Goal: Complete application form

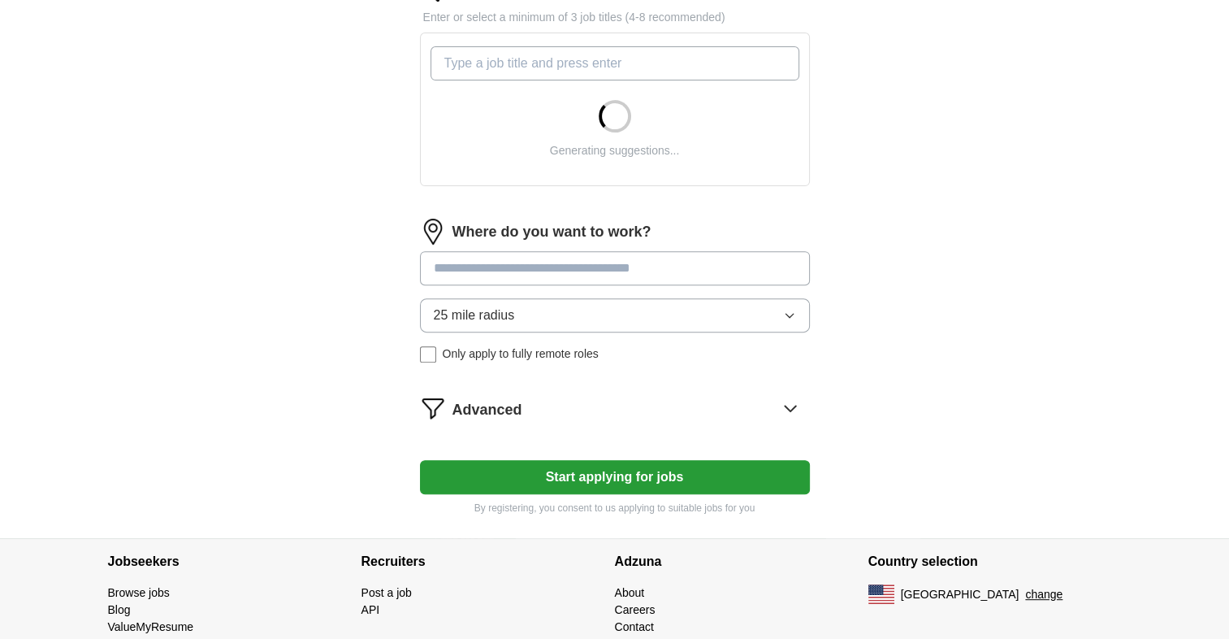
scroll to position [569, 0]
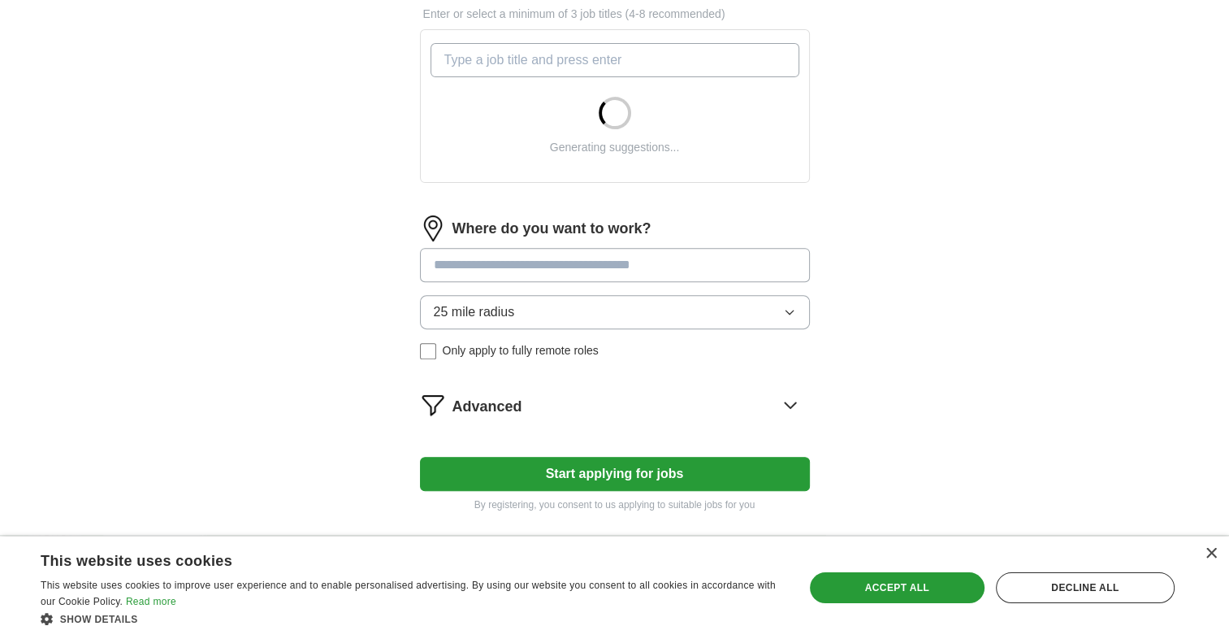
click at [636, 473] on button "Start applying for jobs" at bounding box center [615, 474] width 390 height 34
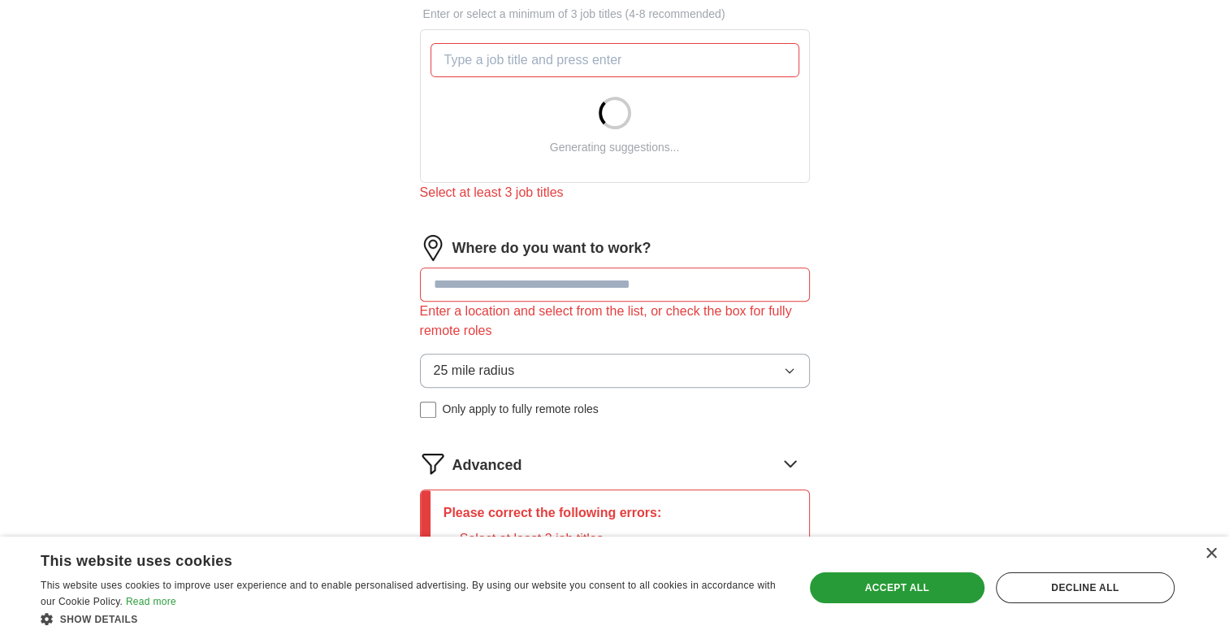
click at [483, 277] on input at bounding box center [615, 284] width 390 height 34
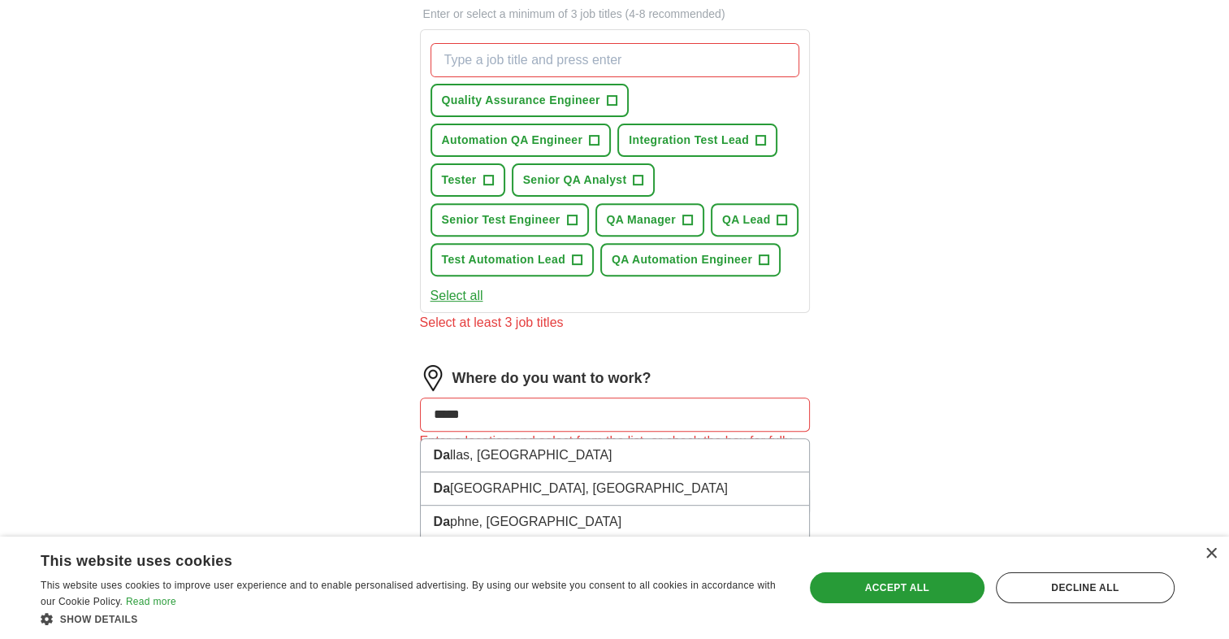
type input "******"
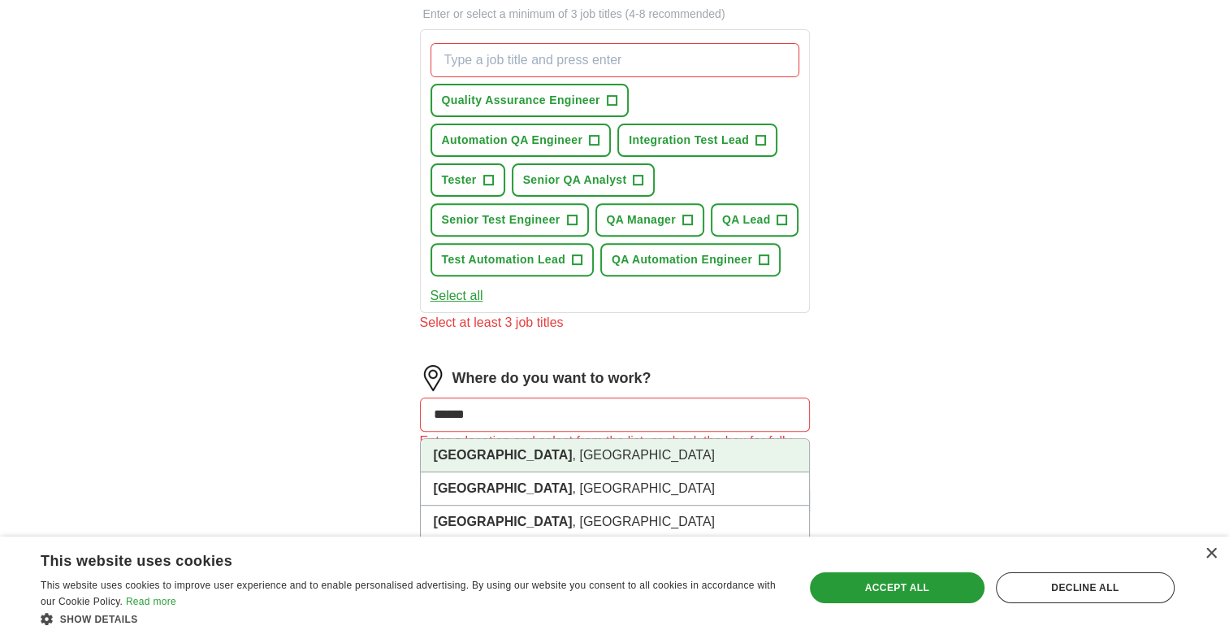
click at [483, 444] on li "[GEOGRAPHIC_DATA] , [GEOGRAPHIC_DATA]" at bounding box center [615, 455] width 388 height 33
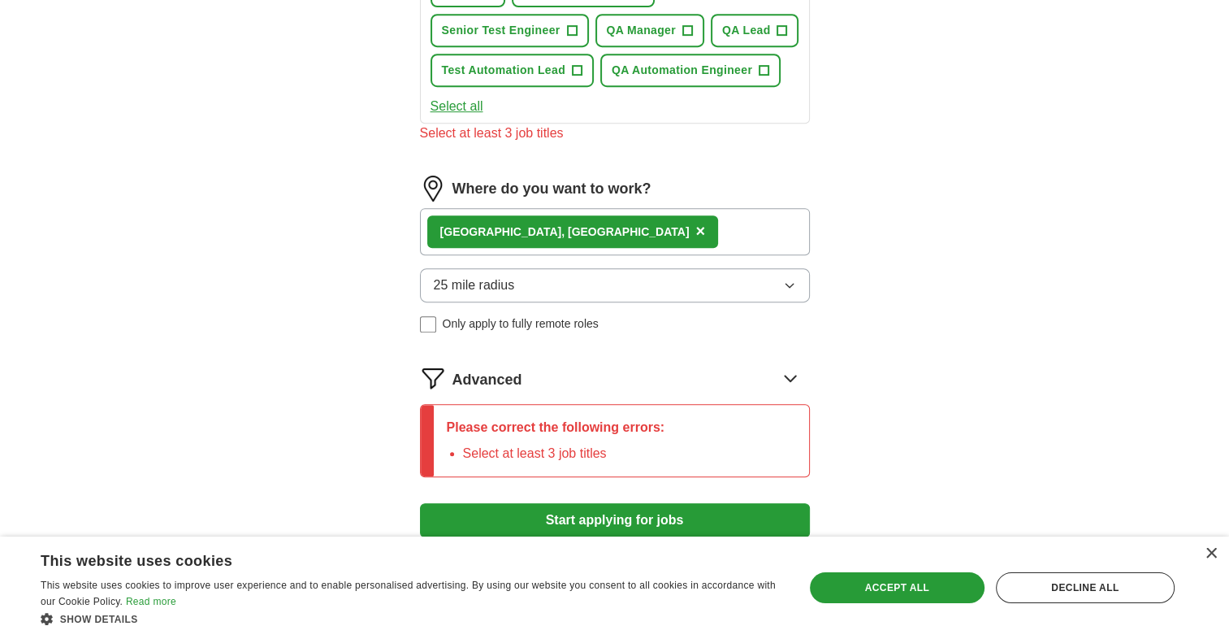
scroll to position [812, 0]
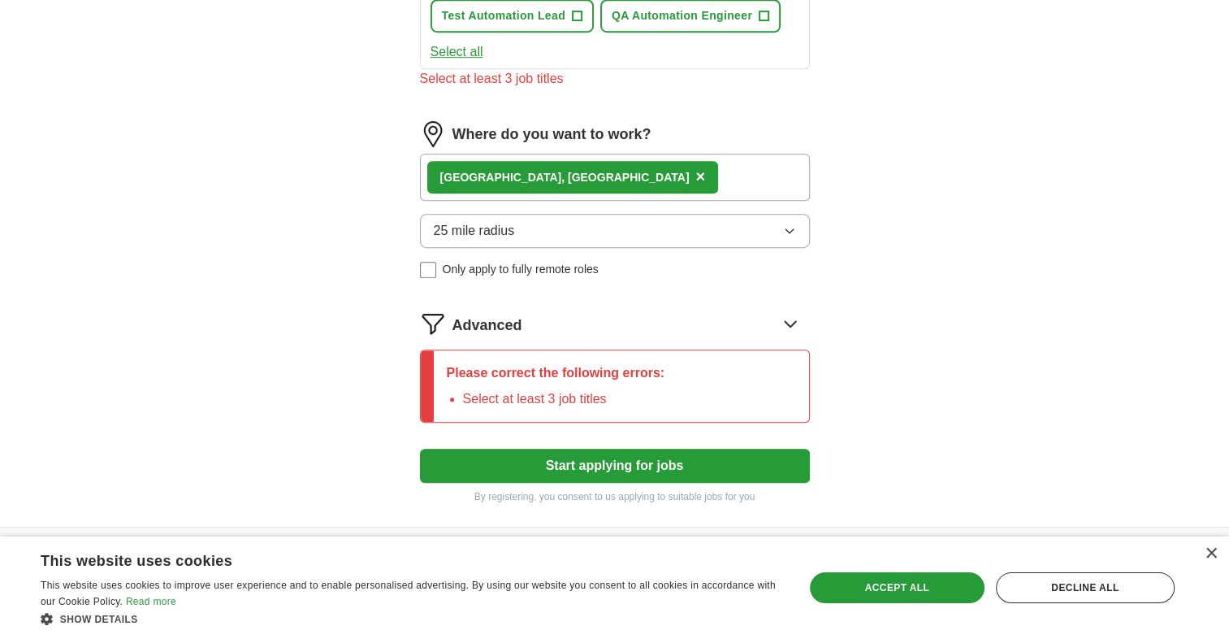
click at [711, 233] on button "25 mile radius" at bounding box center [615, 231] width 390 height 34
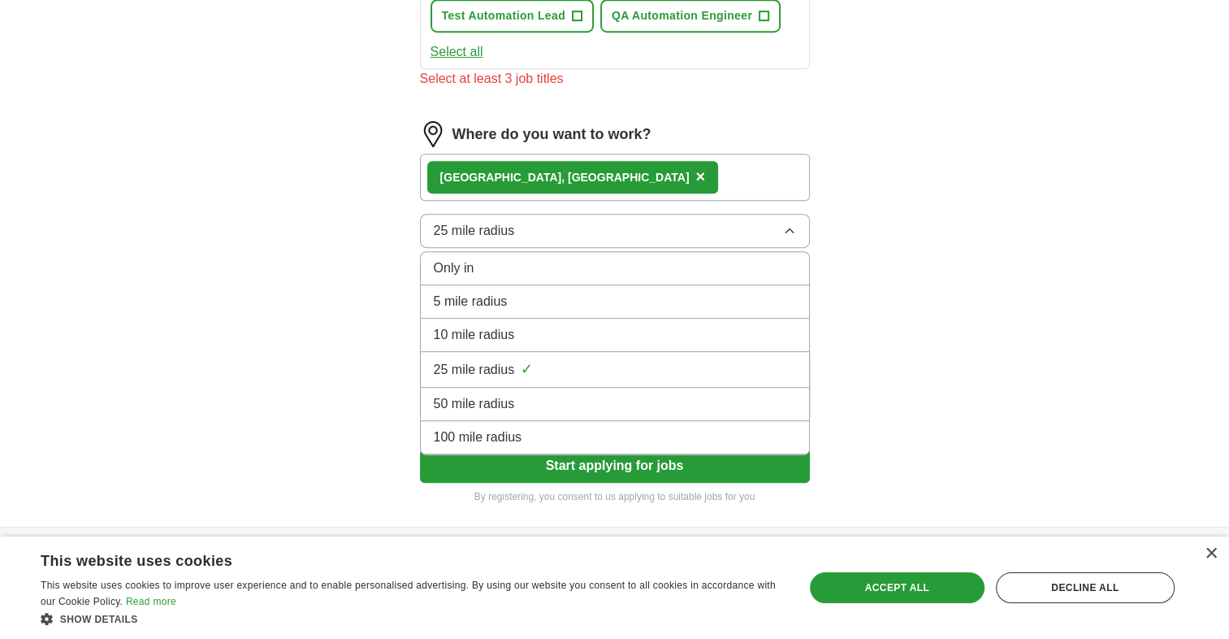
click at [546, 325] on div "10 mile radius" at bounding box center [615, 334] width 362 height 19
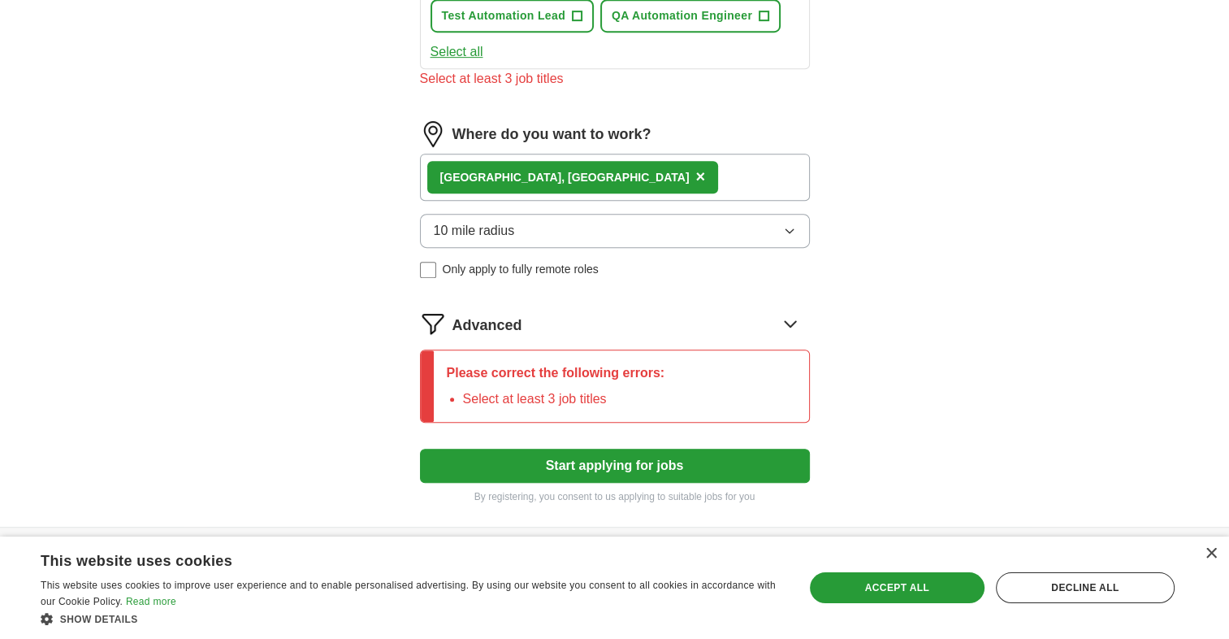
scroll to position [858, 0]
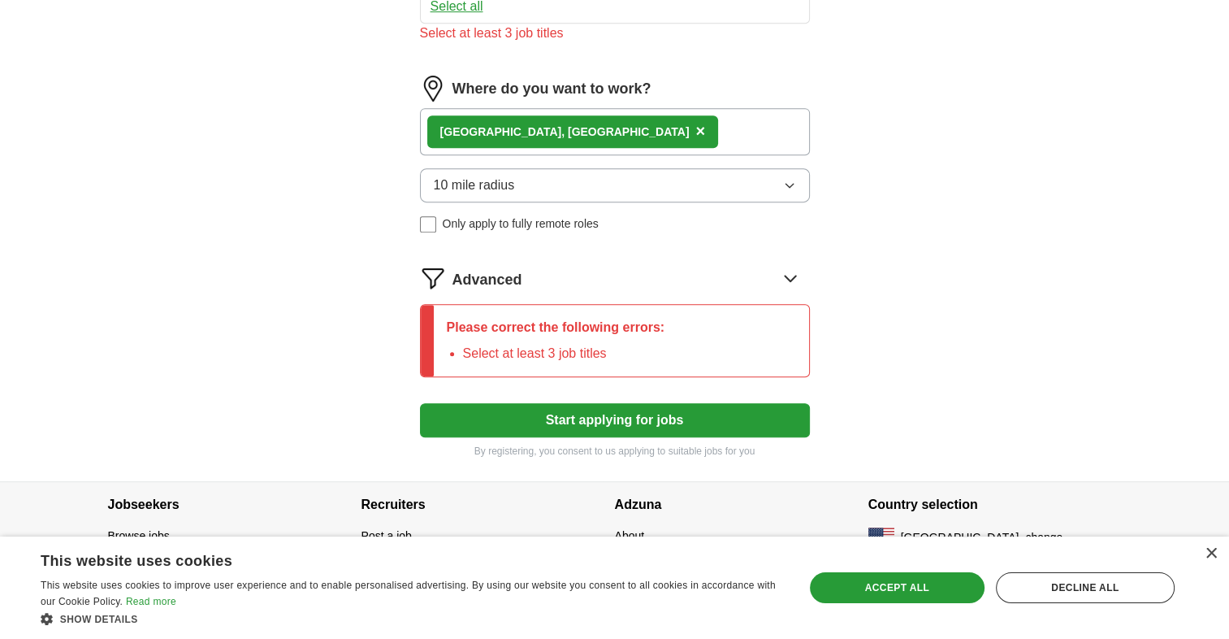
click at [691, 413] on button "Start applying for jobs" at bounding box center [615, 420] width 390 height 34
click at [609, 409] on button "Start applying for jobs" at bounding box center [615, 420] width 390 height 34
click at [1085, 587] on div "Decline all" at bounding box center [1085, 587] width 179 height 31
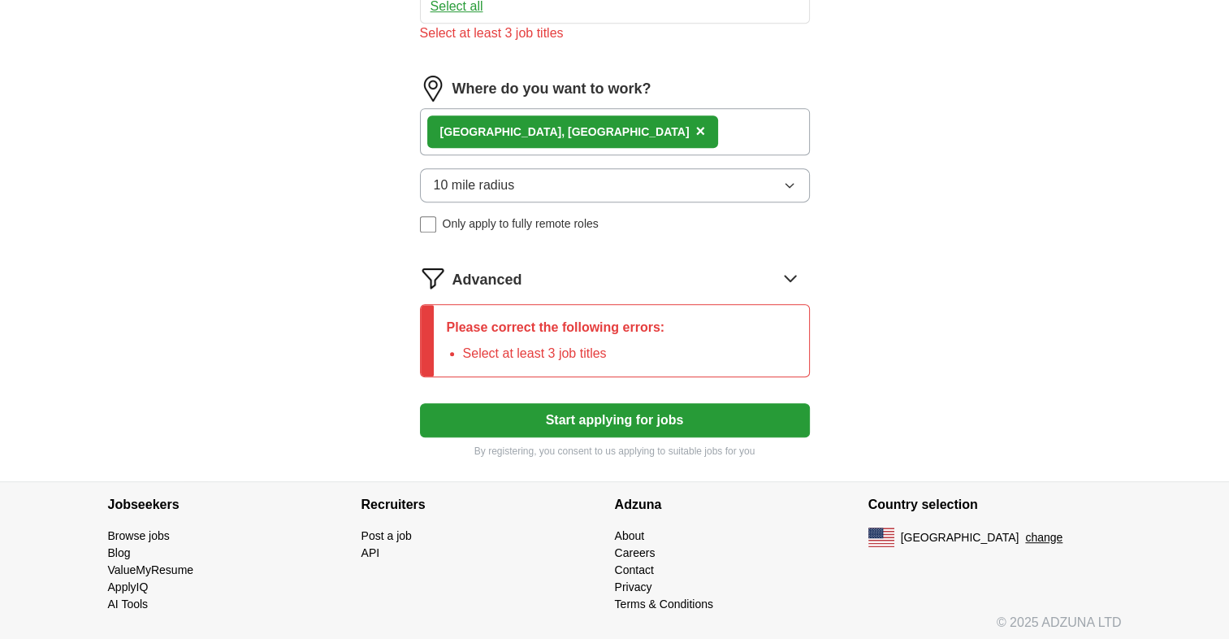
click at [697, 415] on button "Start applying for jobs" at bounding box center [615, 420] width 390 height 34
click at [612, 346] on li "Select at least 3 job titles" at bounding box center [564, 353] width 202 height 19
click at [791, 265] on icon at bounding box center [791, 278] width 26 height 26
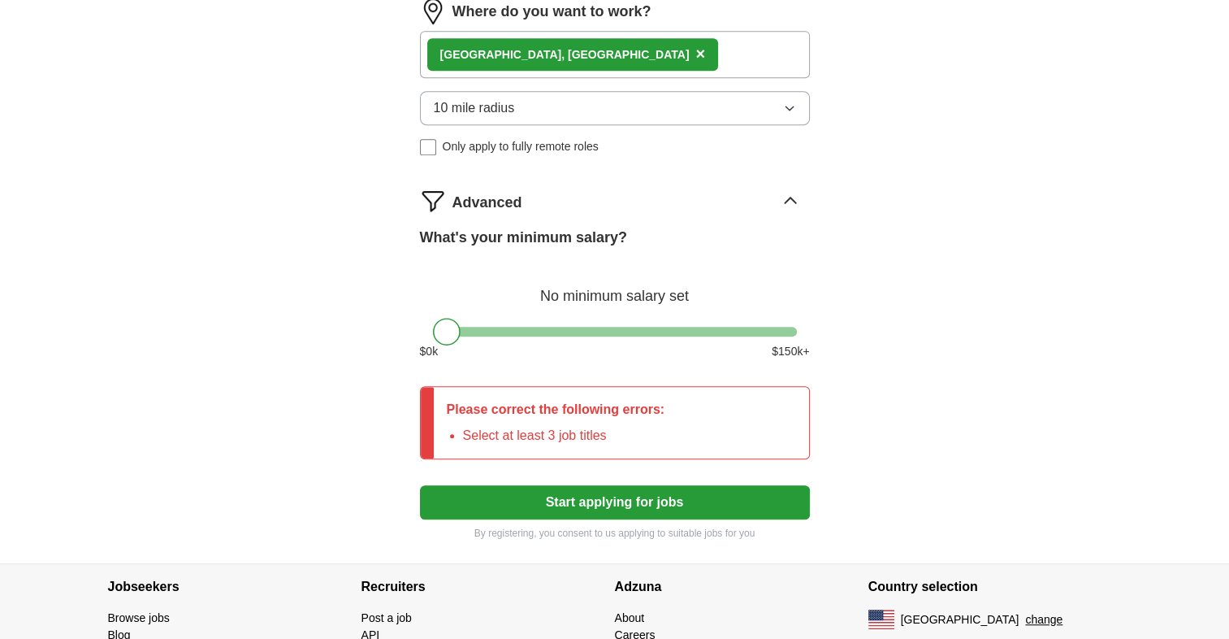
scroll to position [1017, 0]
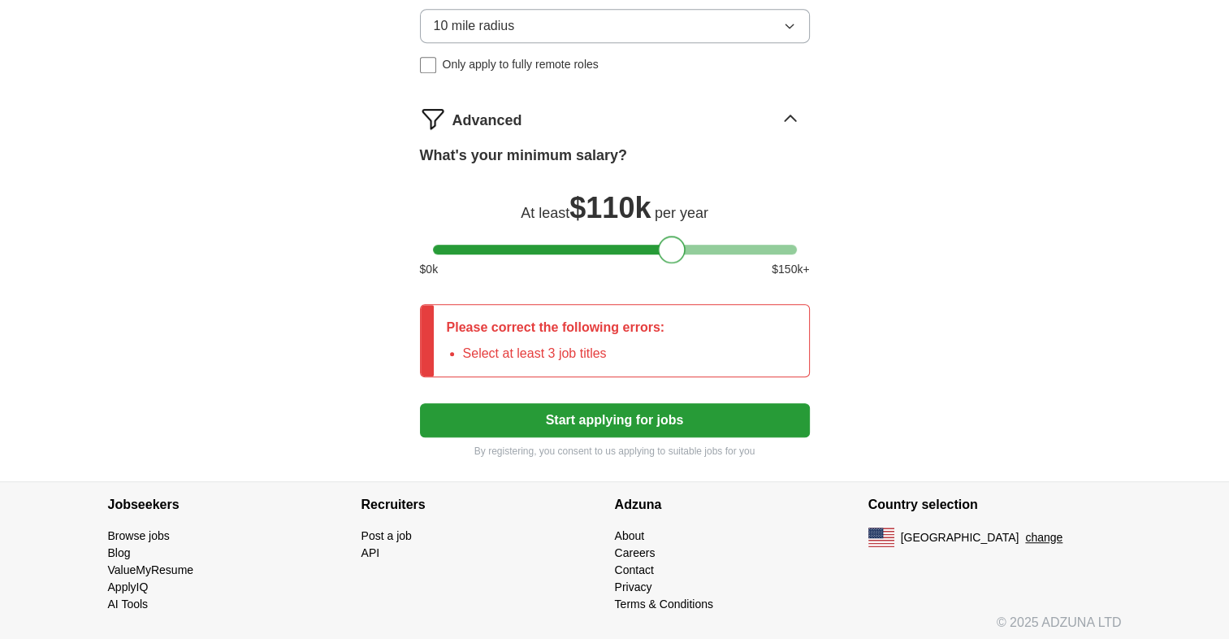
click at [673, 245] on div at bounding box center [615, 250] width 364 height 10
click at [645, 245] on div at bounding box center [615, 250] width 364 height 10
click at [675, 415] on button "Start applying for jobs" at bounding box center [615, 420] width 390 height 34
click at [558, 318] on p "Please correct the following errors:" at bounding box center [556, 327] width 219 height 19
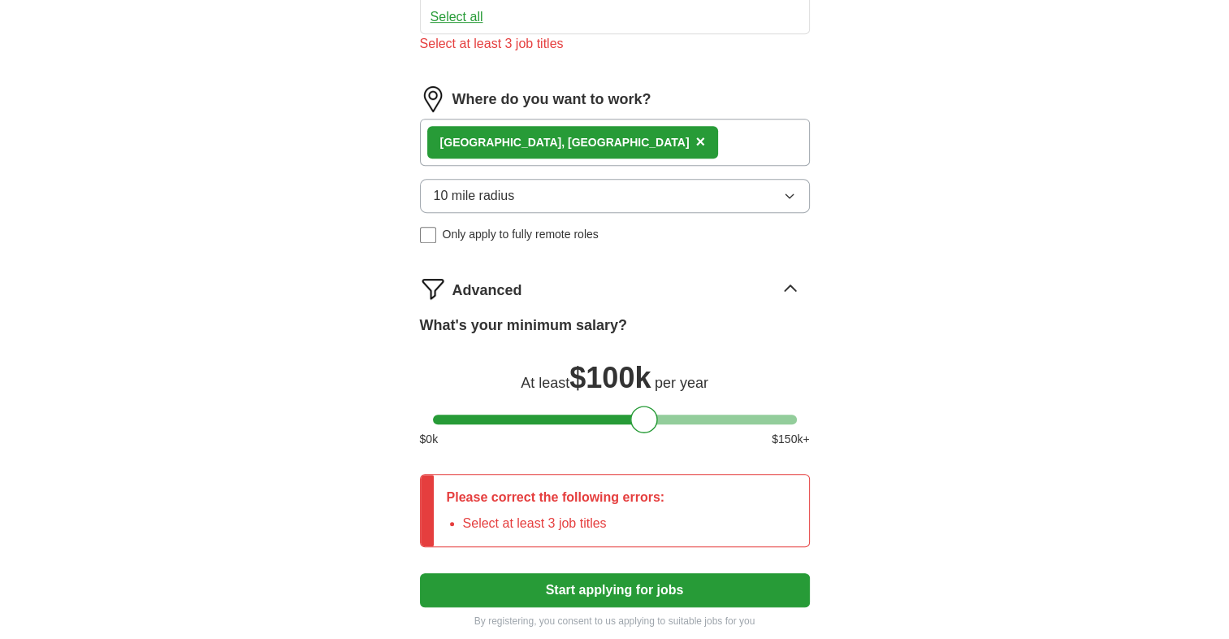
scroll to position [448, 0]
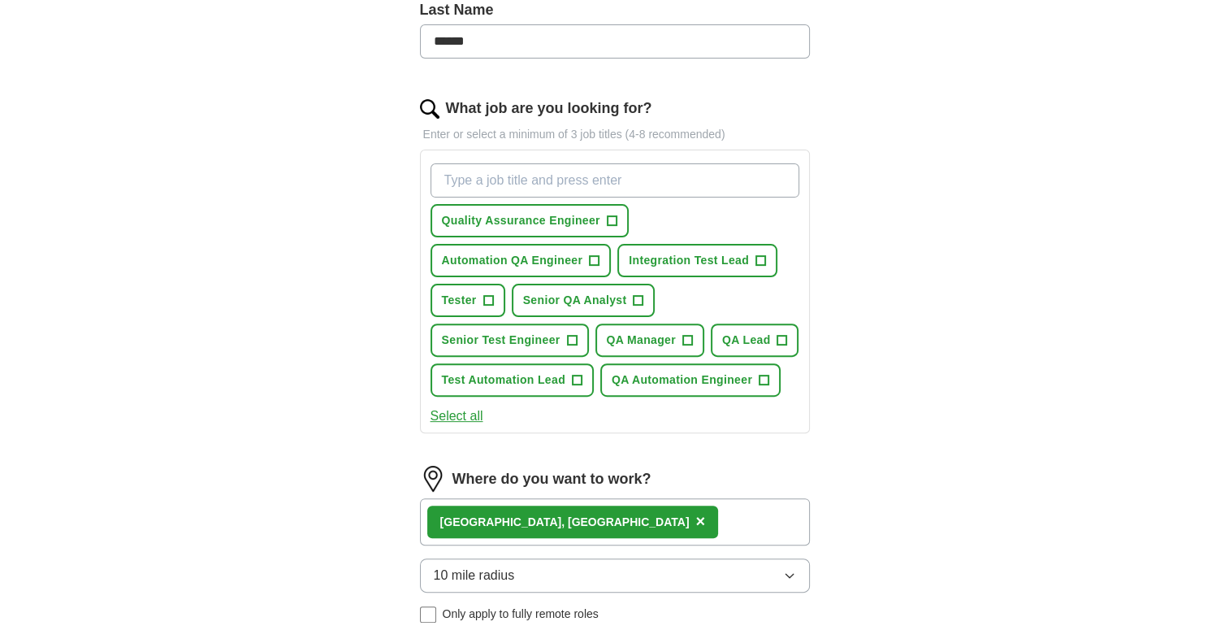
click at [574, 181] on input "What job are you looking for?" at bounding box center [615, 180] width 369 height 34
click at [522, 252] on span "Automation QA Engineer" at bounding box center [512, 260] width 141 height 17
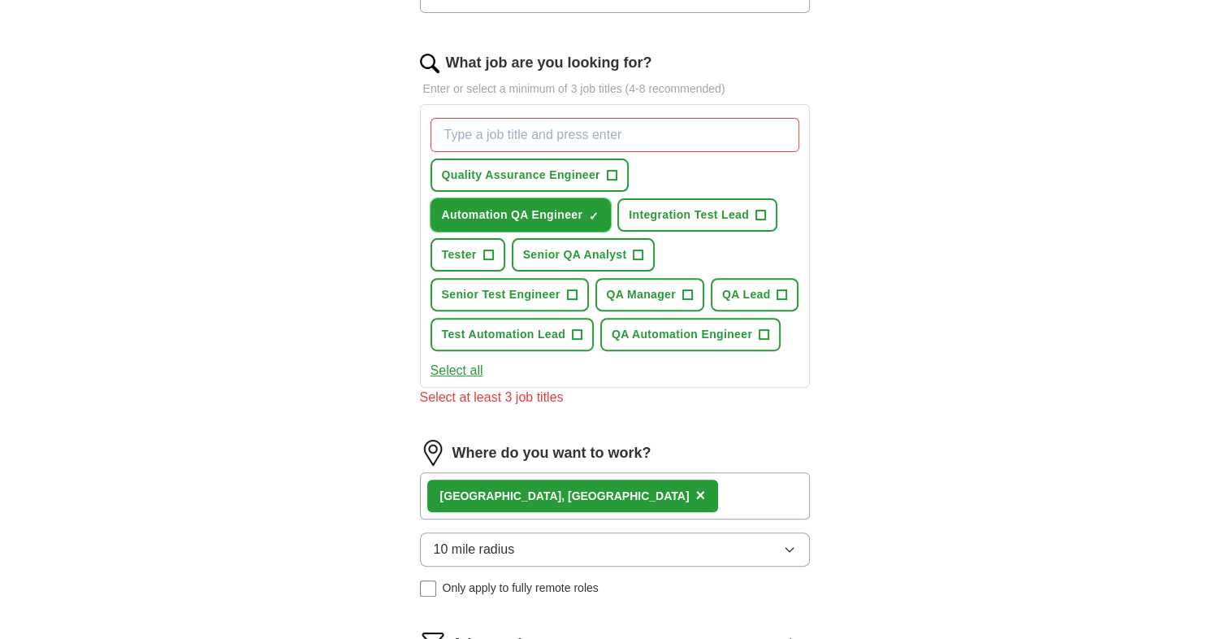
scroll to position [367, 0]
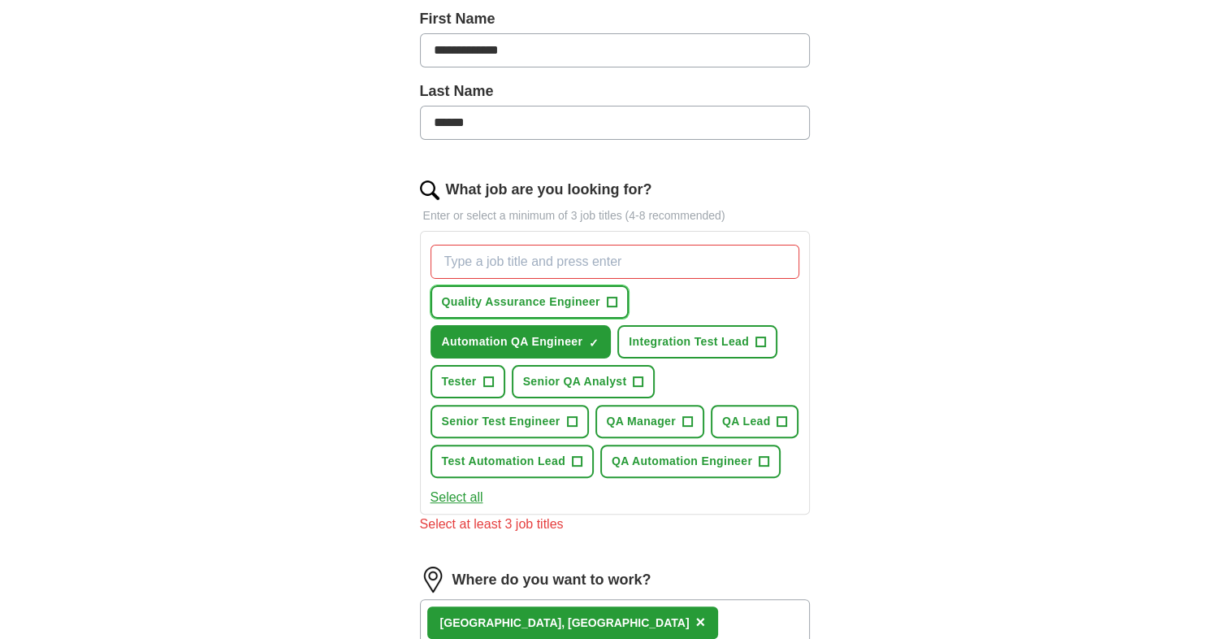
click at [565, 301] on span "Quality Assurance Engineer" at bounding box center [521, 301] width 158 height 17
click at [598, 375] on span "Senior QA Analyst" at bounding box center [575, 381] width 104 height 17
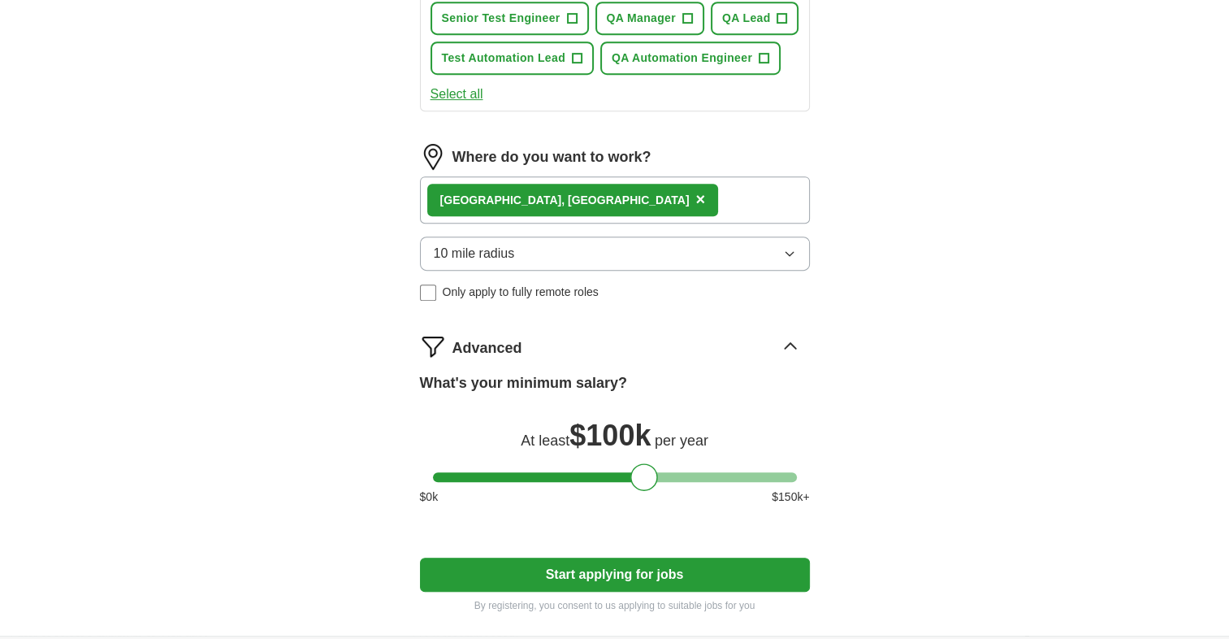
scroll to position [773, 0]
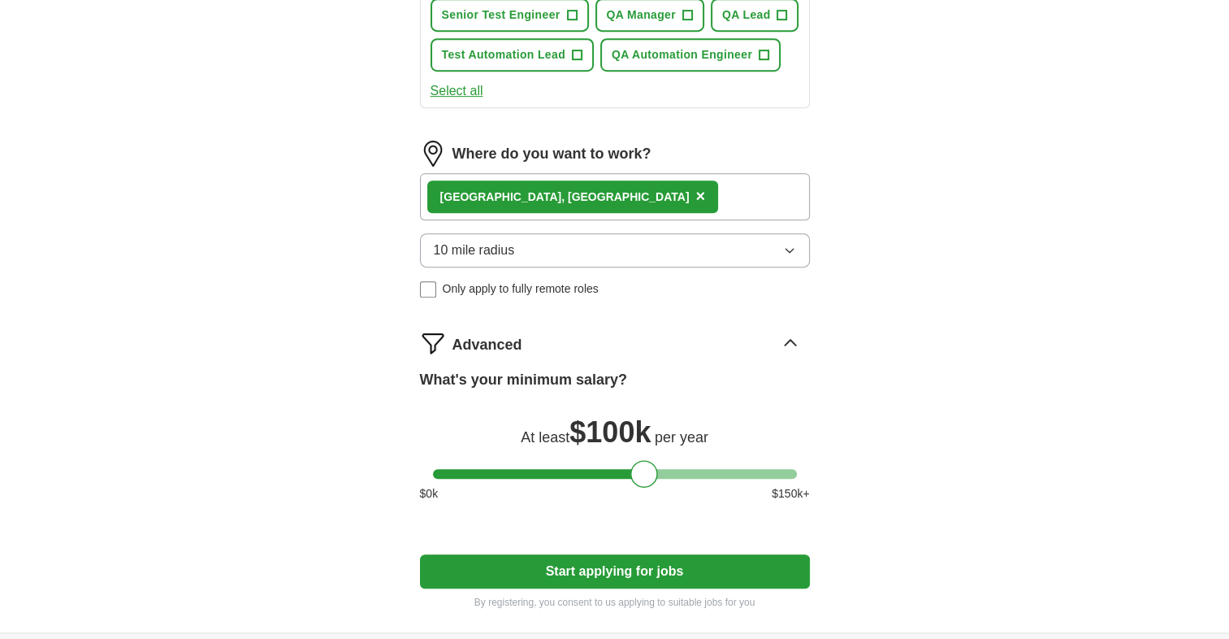
click at [675, 565] on button "Start applying for jobs" at bounding box center [615, 571] width 390 height 34
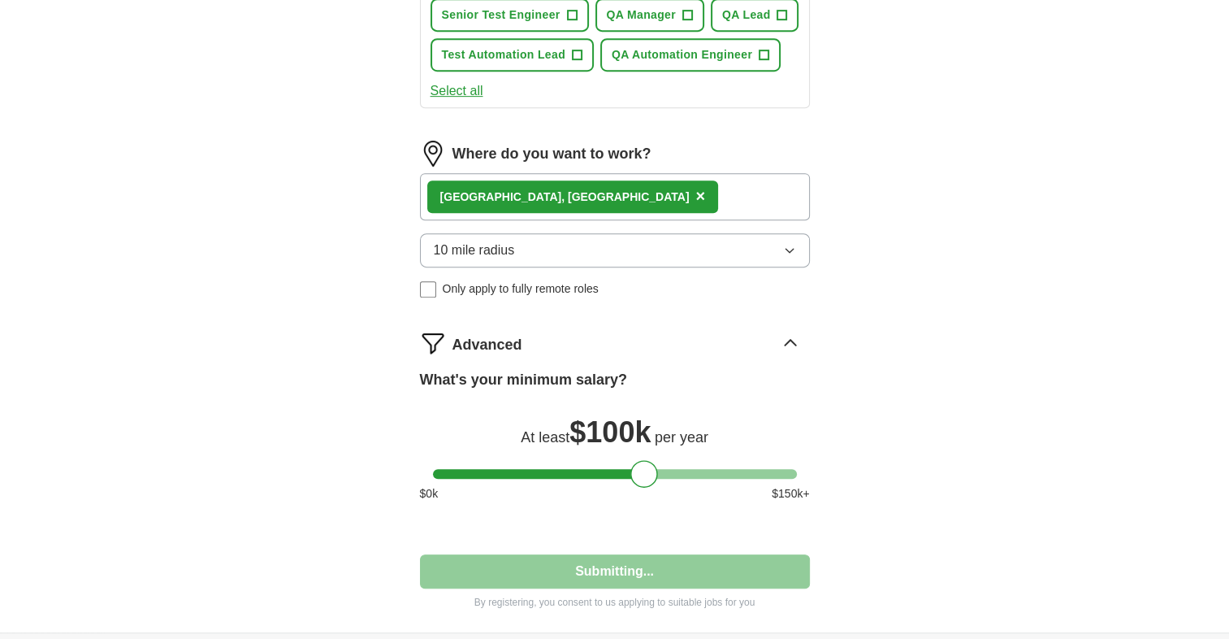
select select "**"
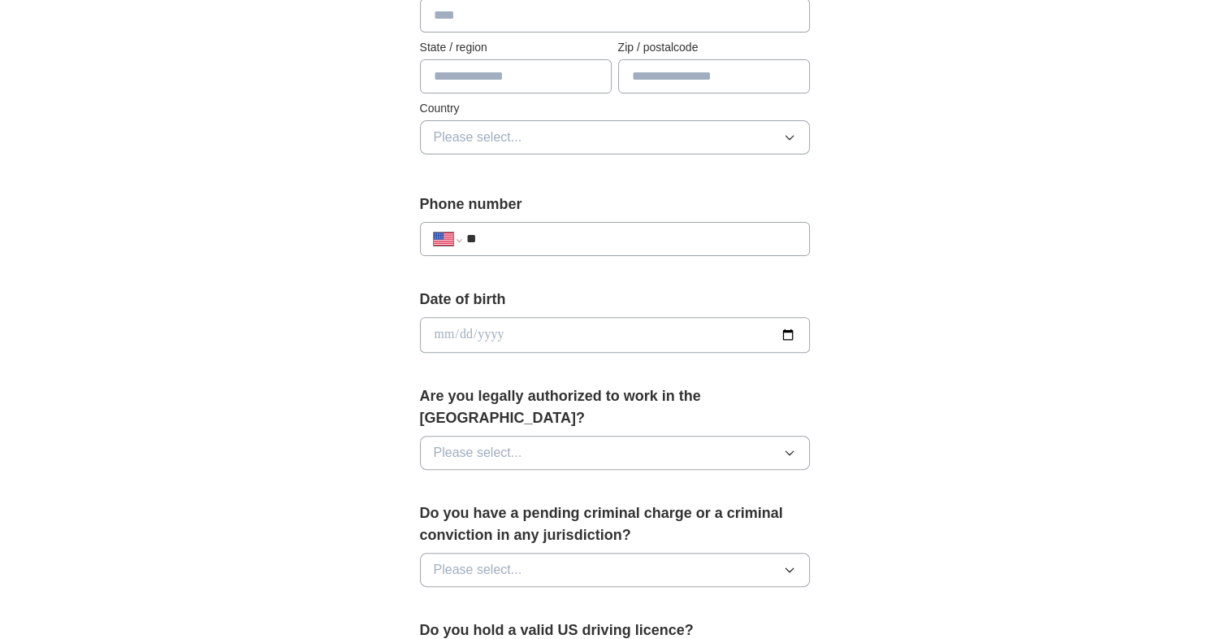
scroll to position [569, 0]
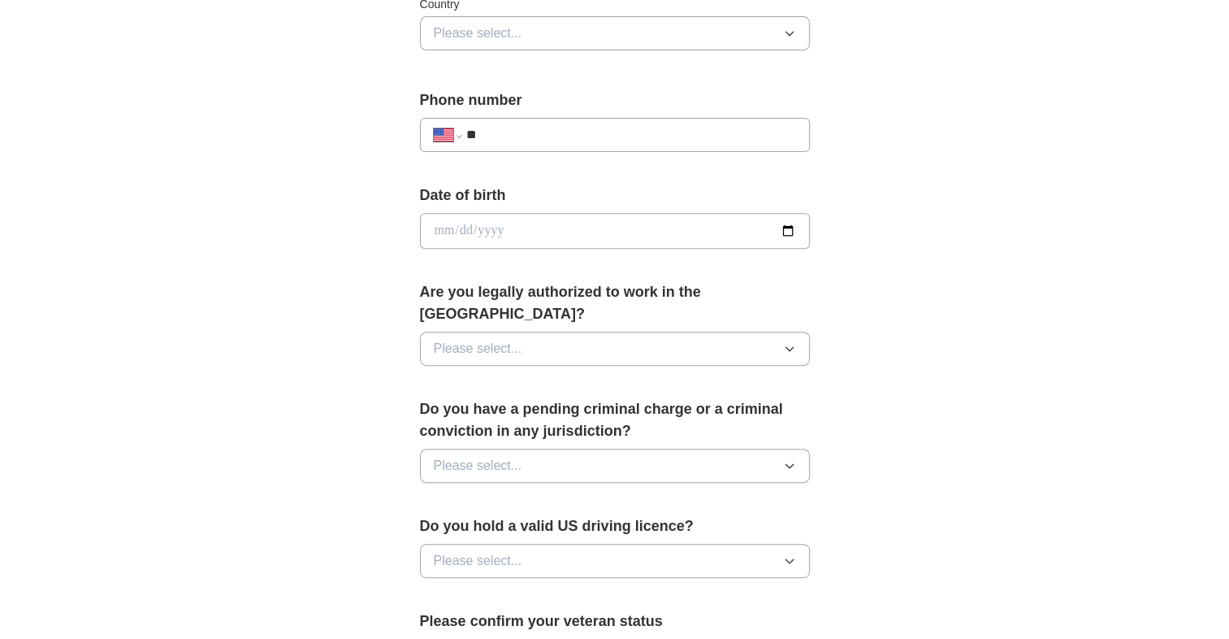
click at [536, 132] on input "**" at bounding box center [631, 134] width 330 height 19
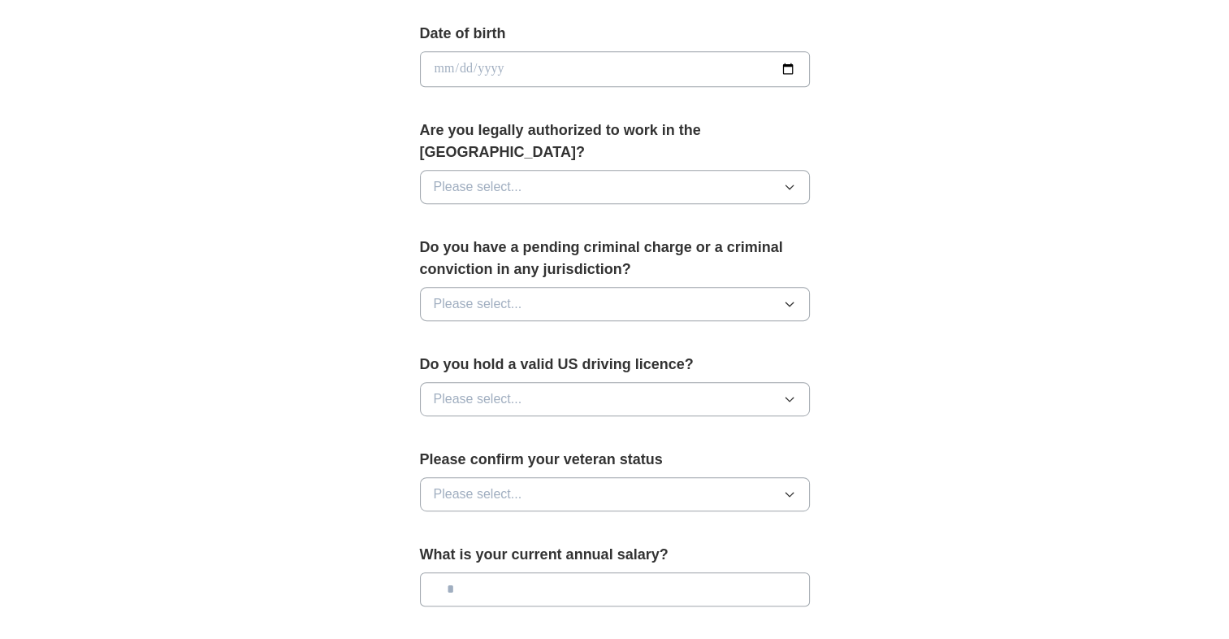
scroll to position [487, 0]
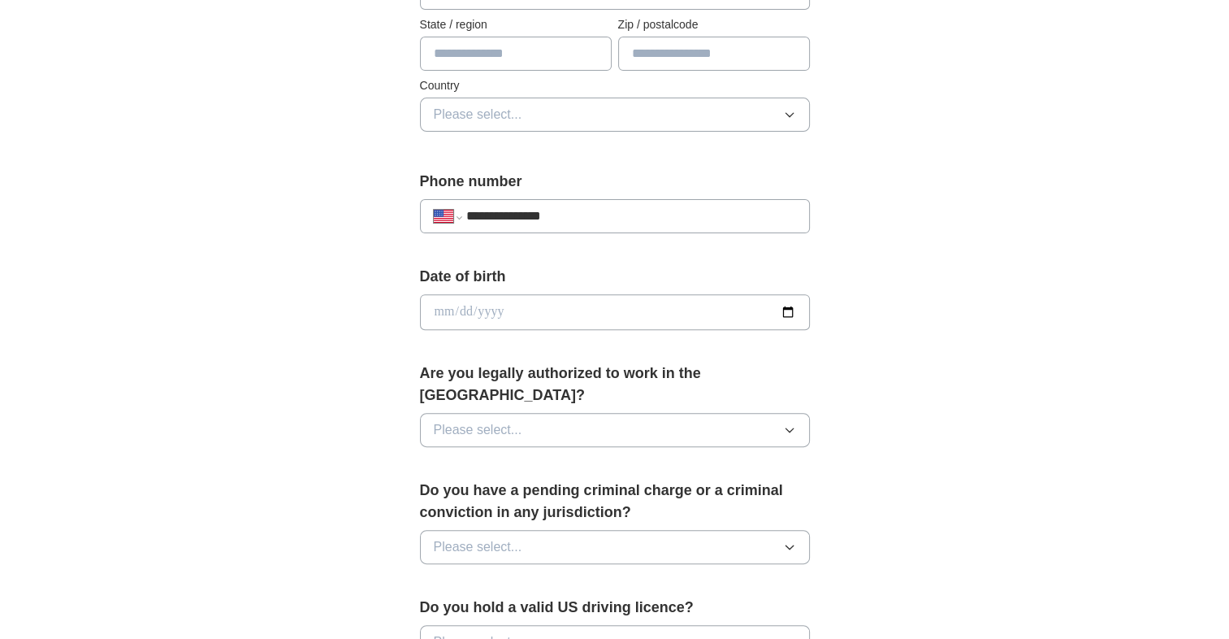
type input "**********"
click at [506, 310] on input "date" at bounding box center [615, 312] width 390 height 36
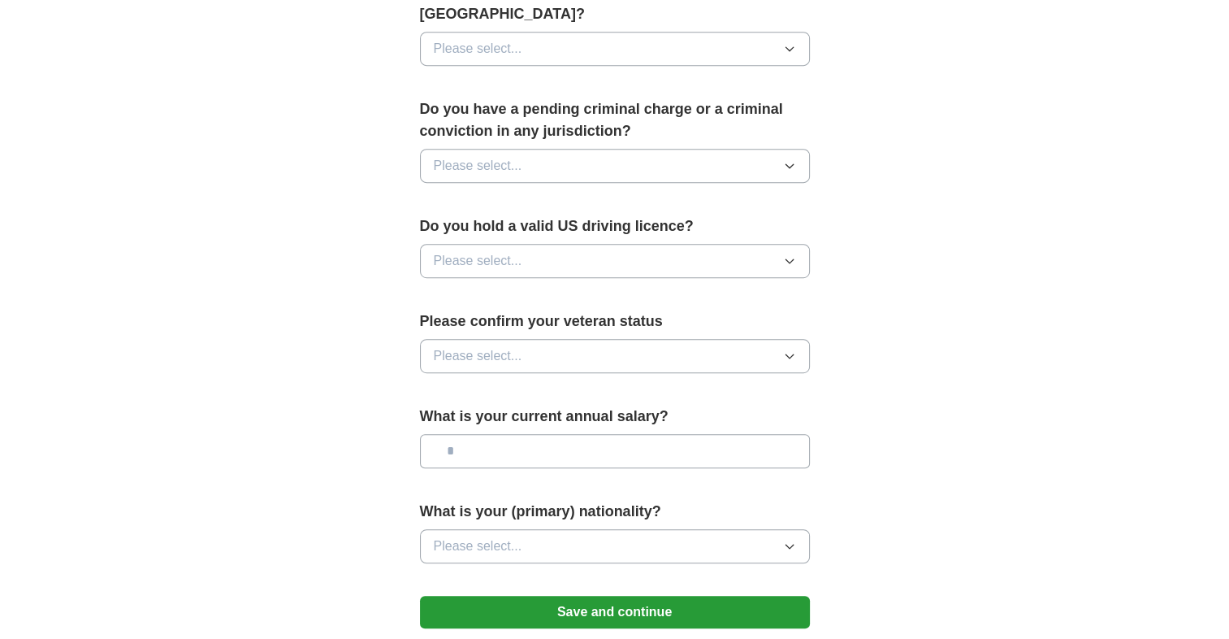
scroll to position [1028, 0]
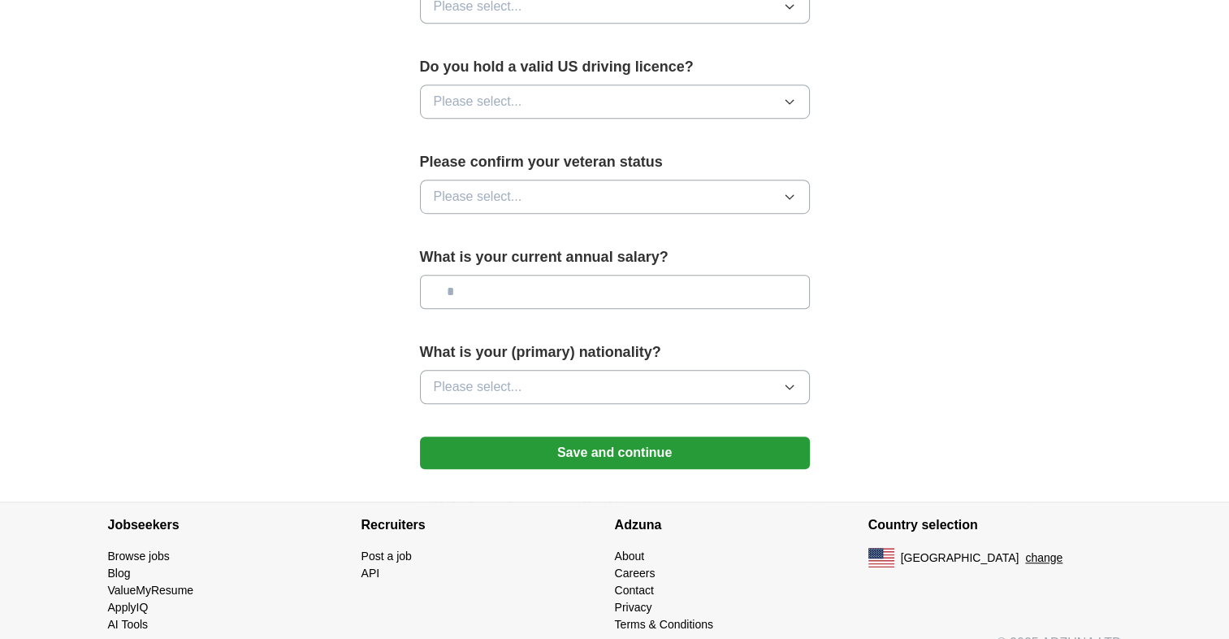
click at [695, 436] on button "Save and continue" at bounding box center [615, 452] width 390 height 32
